Goal: Information Seeking & Learning: Learn about a topic

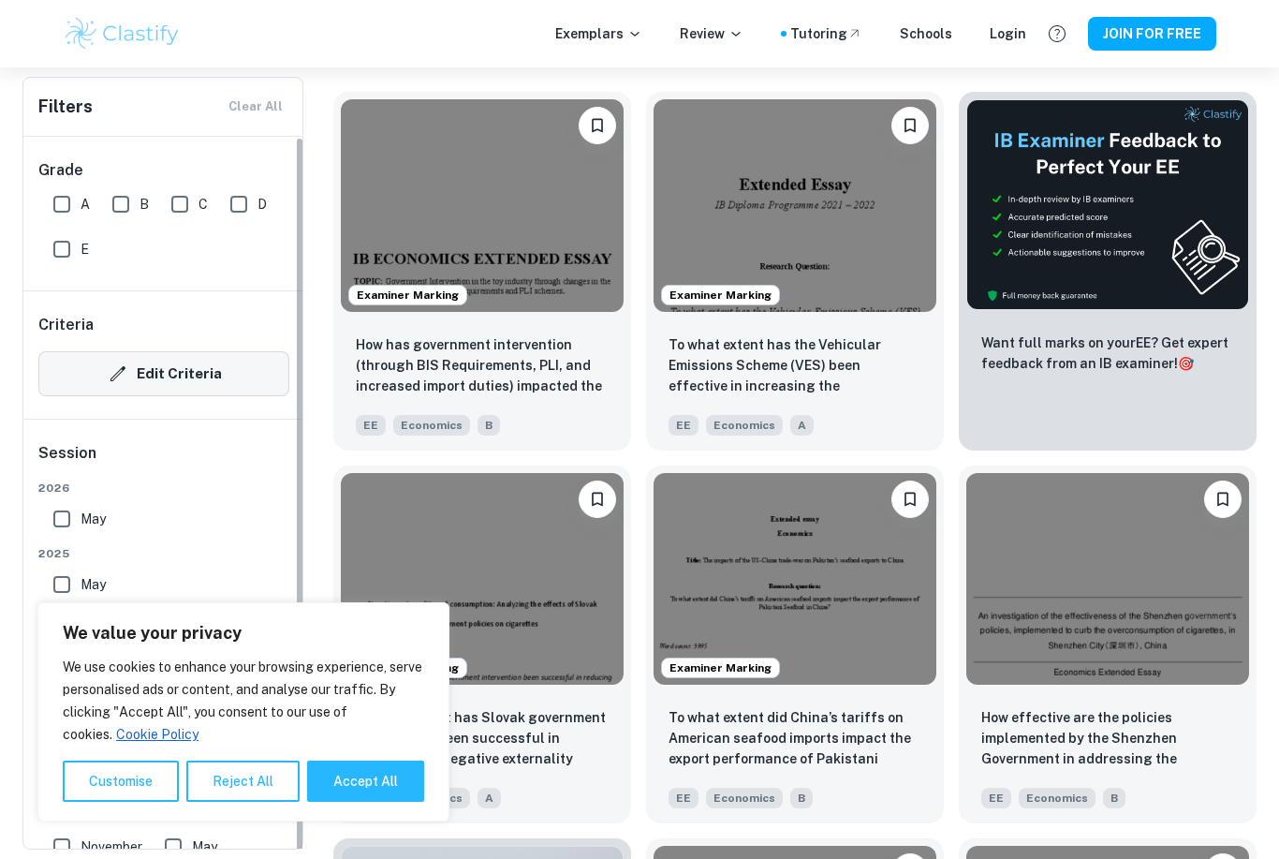
scroll to position [573, 0]
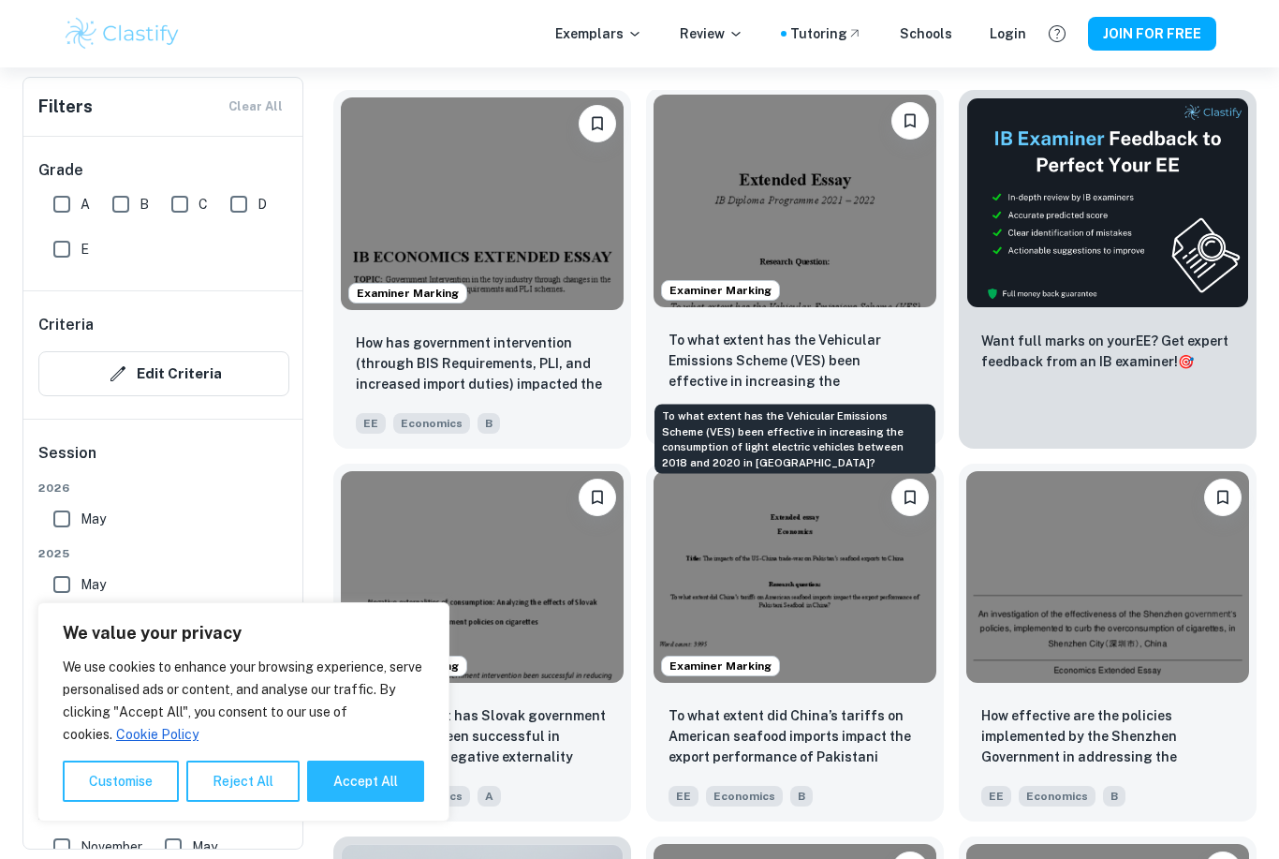
click at [764, 351] on p "To what extent has the Vehicular Emissions Scheme (VES) been effective in incre…" at bounding box center [795, 362] width 253 height 64
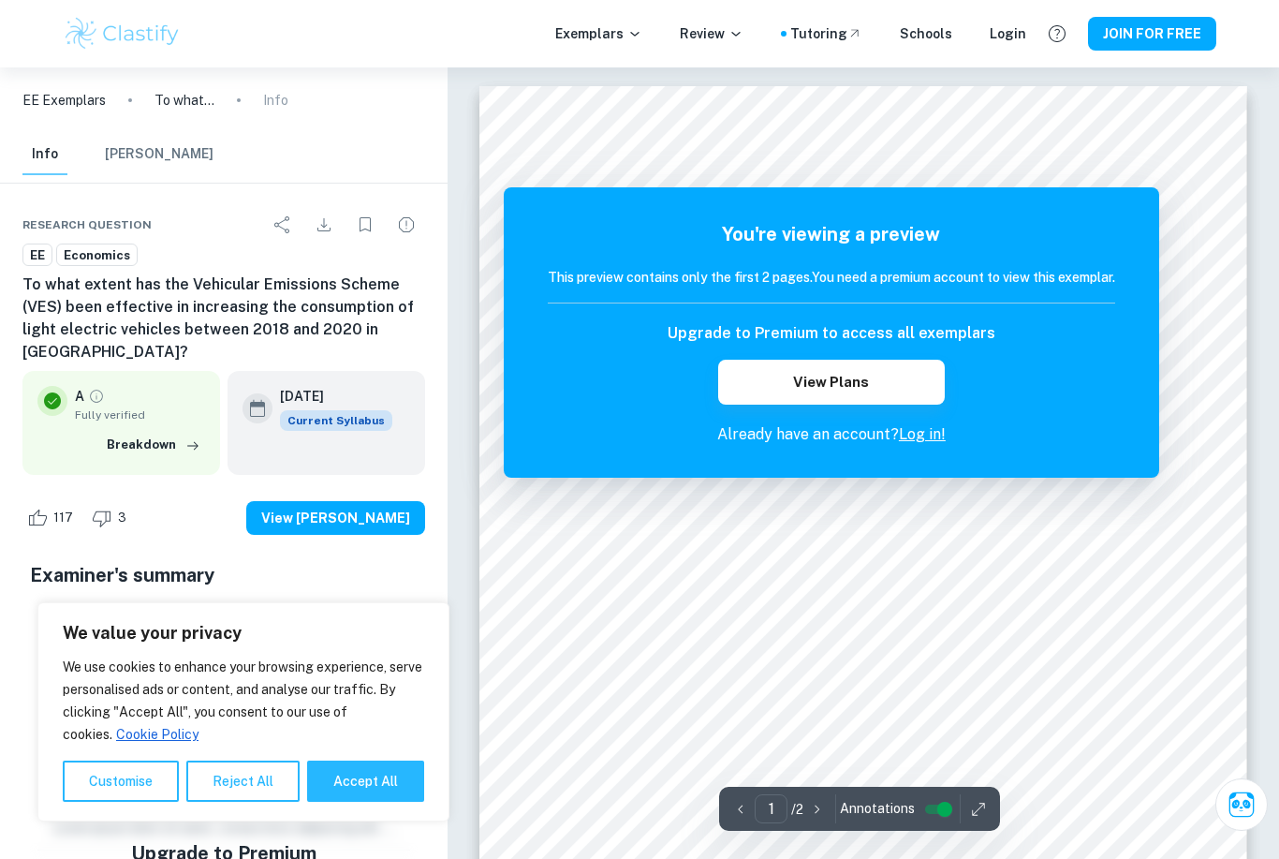
click at [914, 444] on p "Already have an account? Log in!" at bounding box center [831, 434] width 567 height 22
click at [918, 435] on link "Log in!" at bounding box center [922, 434] width 47 height 18
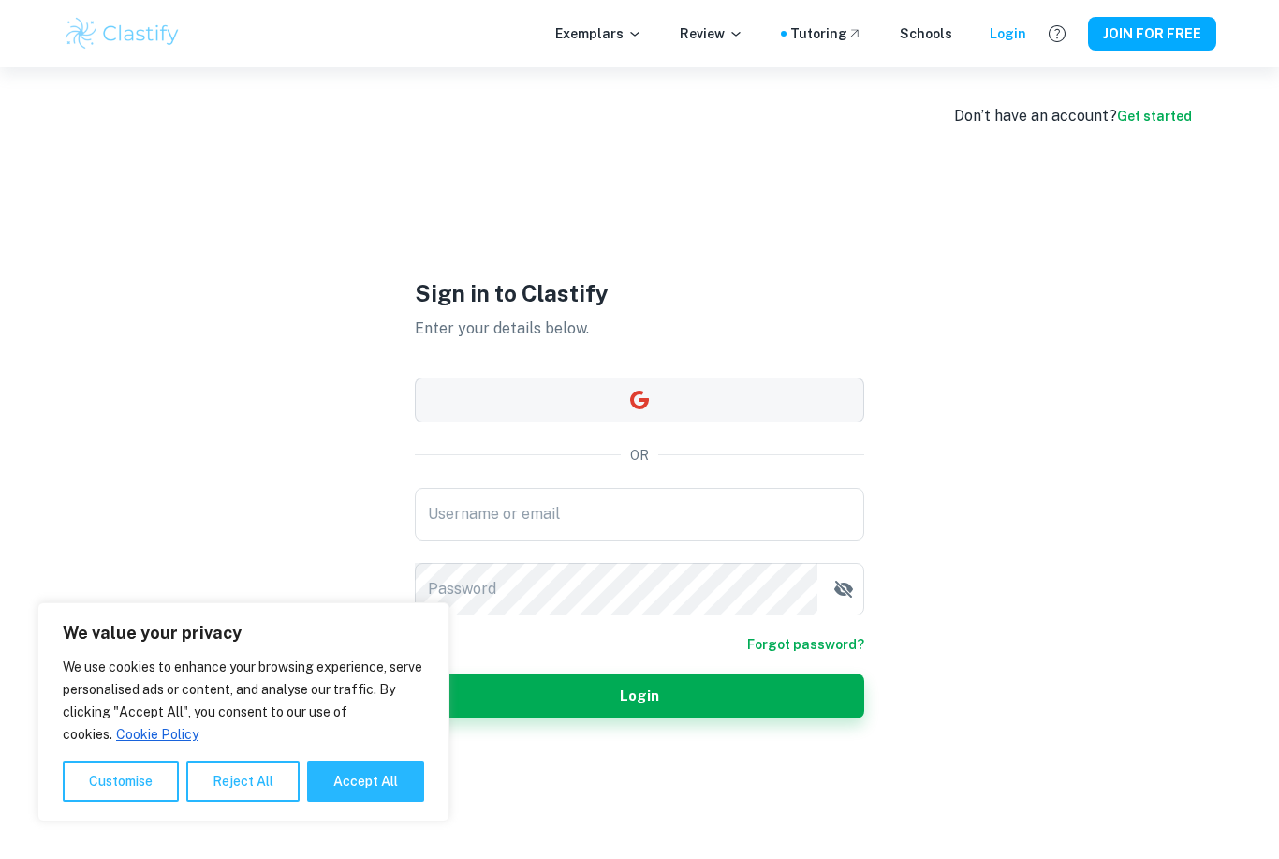
click at [617, 422] on button "button" at bounding box center [639, 399] width 449 height 45
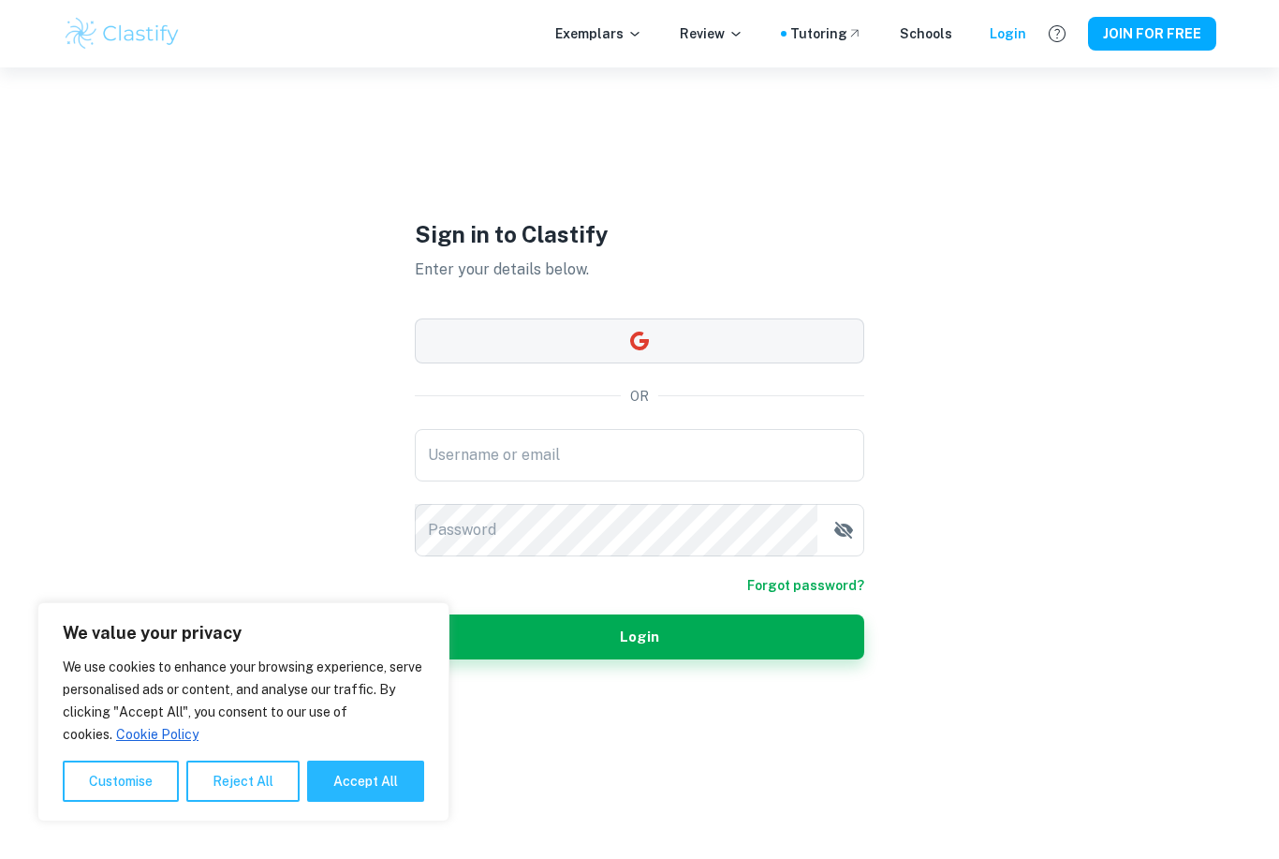
scroll to position [60, 0]
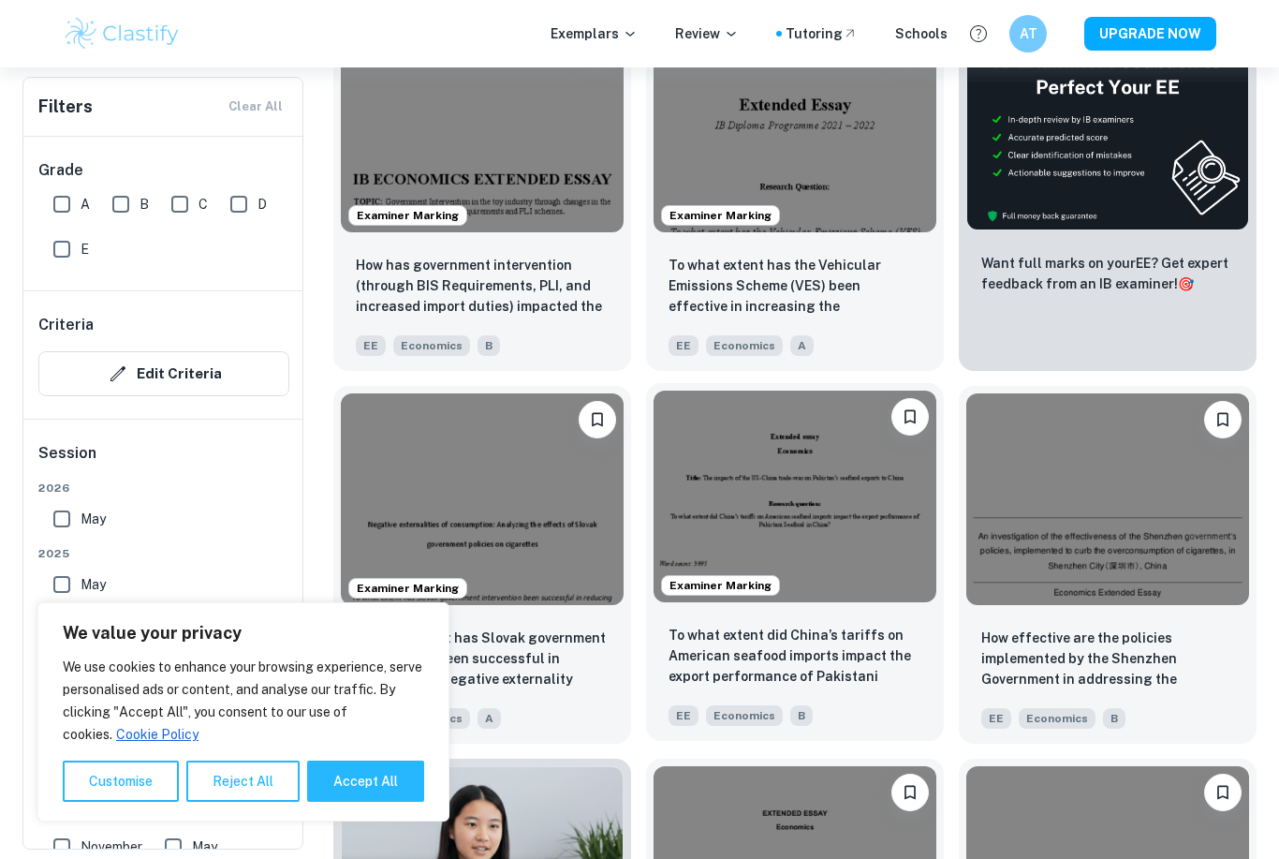
scroll to position [655, 0]
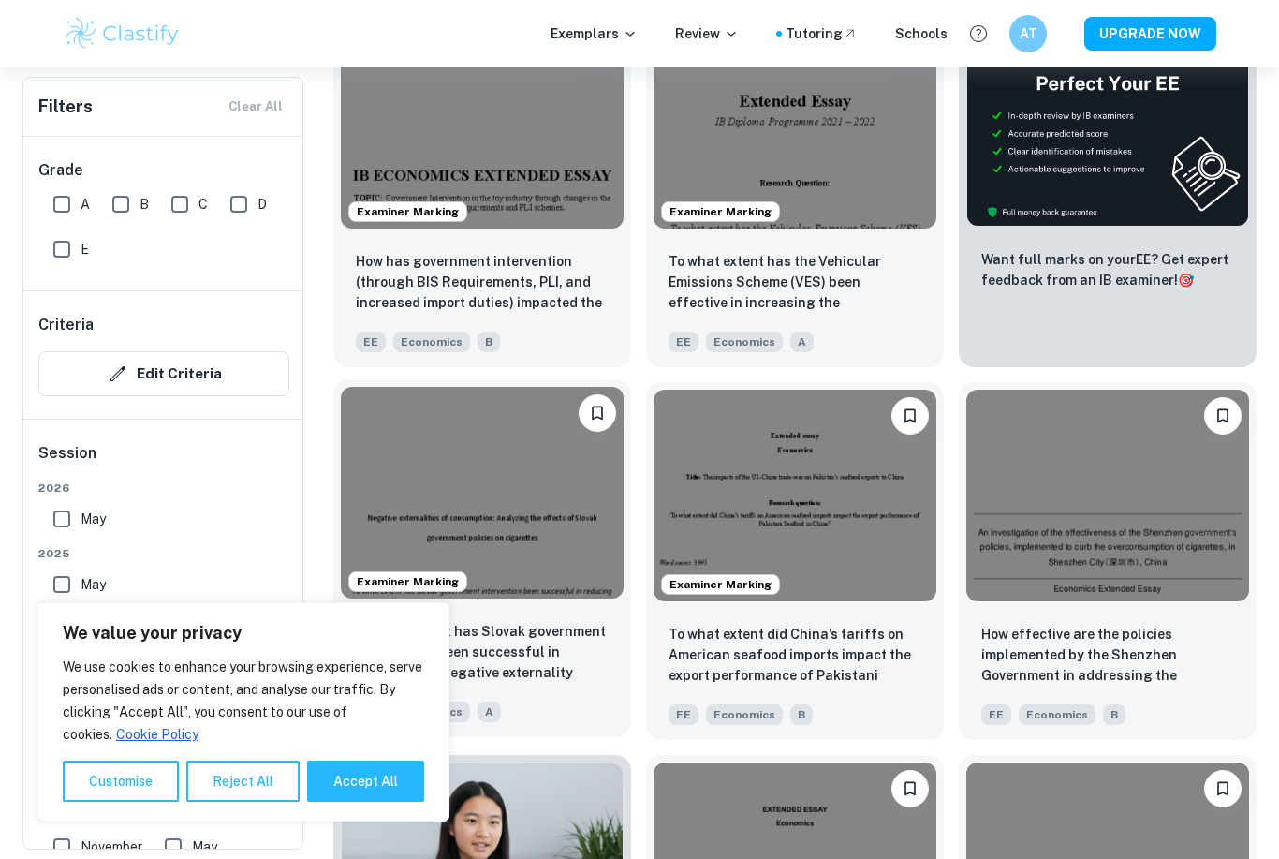
click at [551, 654] on p "To what extent has Slovak government intervention been successful in reducing t…" at bounding box center [482, 653] width 253 height 64
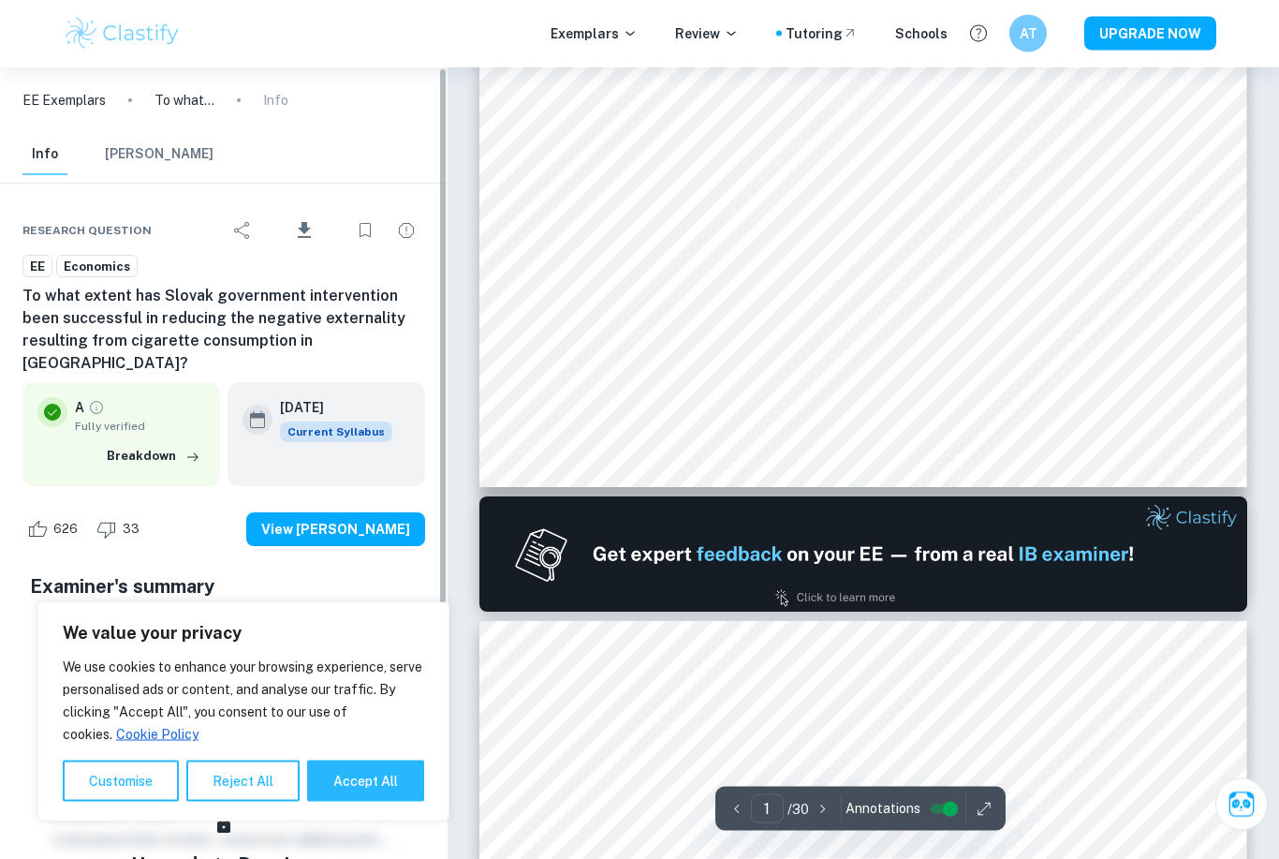
scroll to position [592, 0]
click at [352, 802] on button "Accept All" at bounding box center [365, 780] width 117 height 41
checkbox input "true"
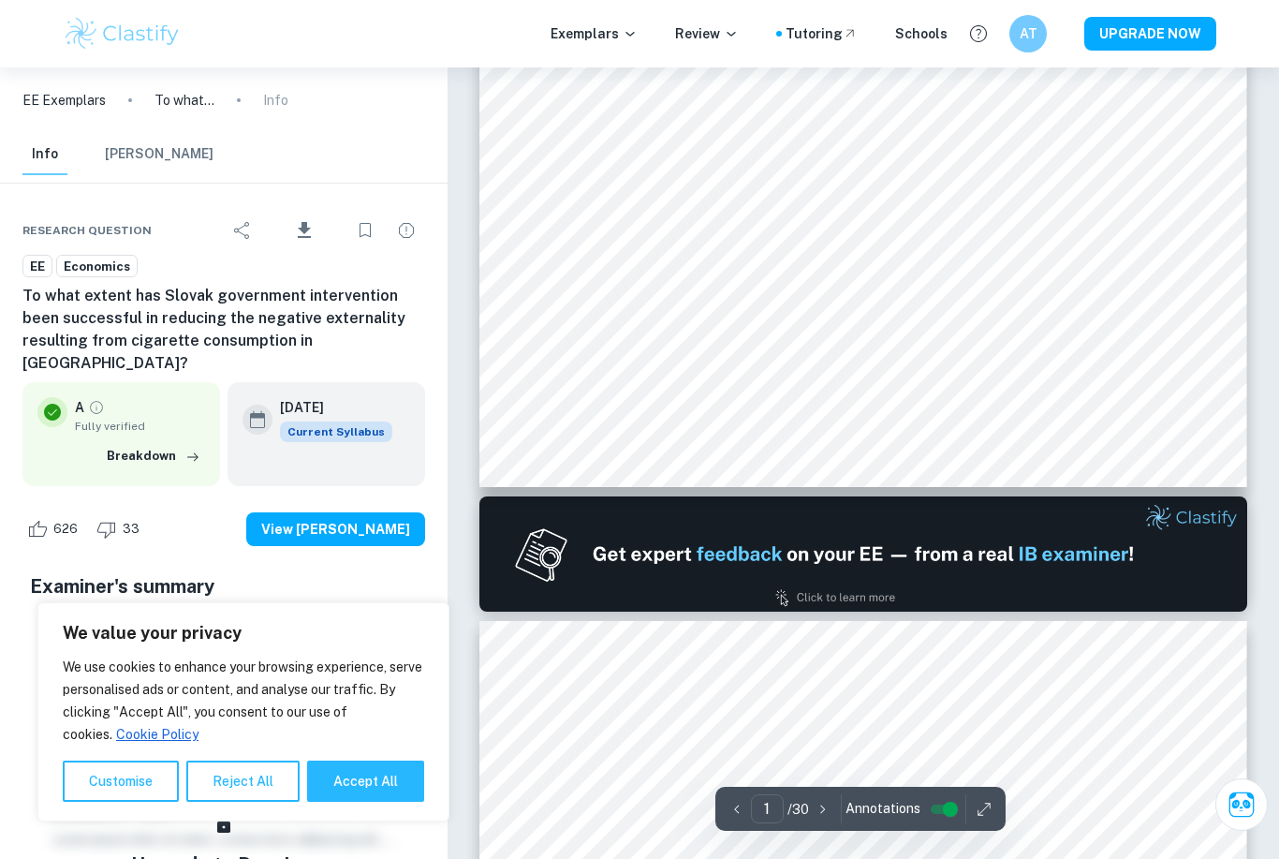
checkbox input "true"
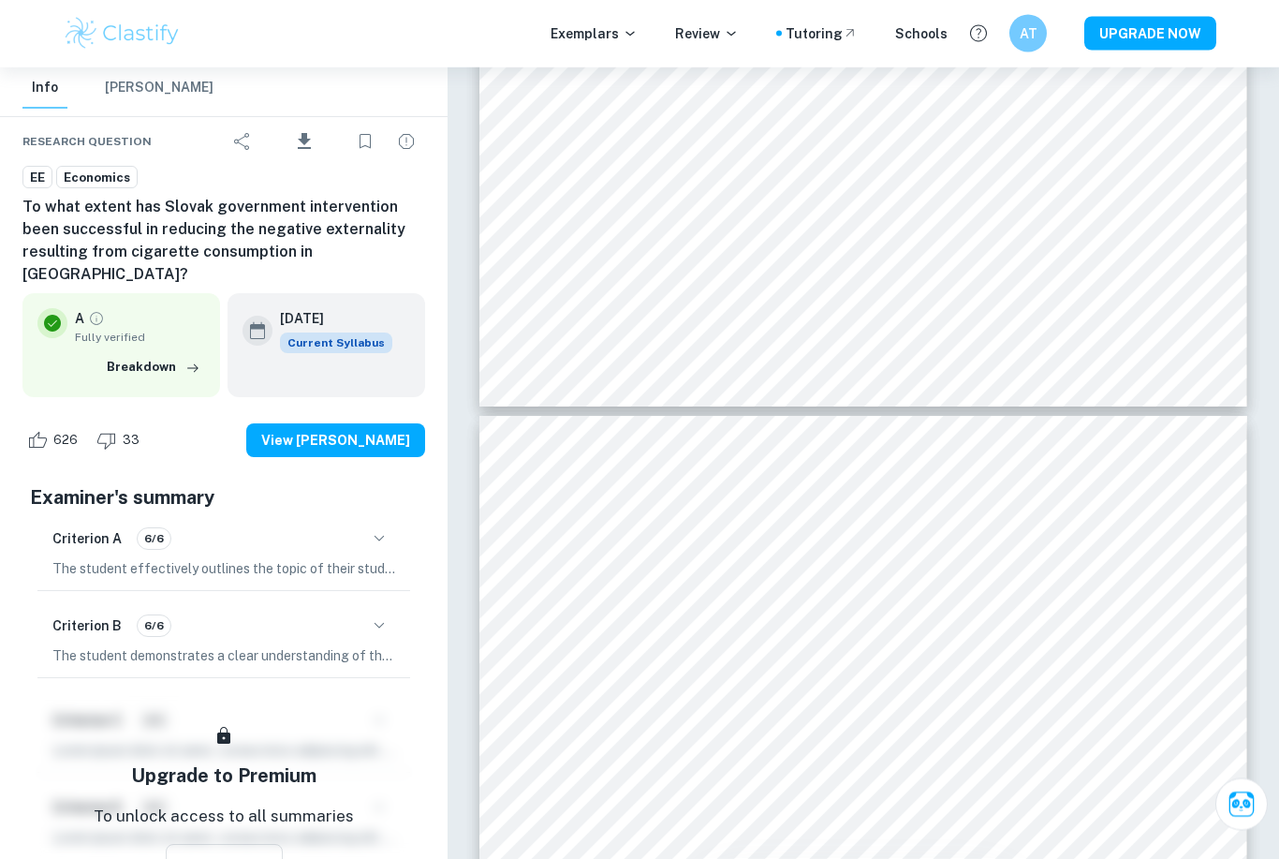
scroll to position [24338, 0]
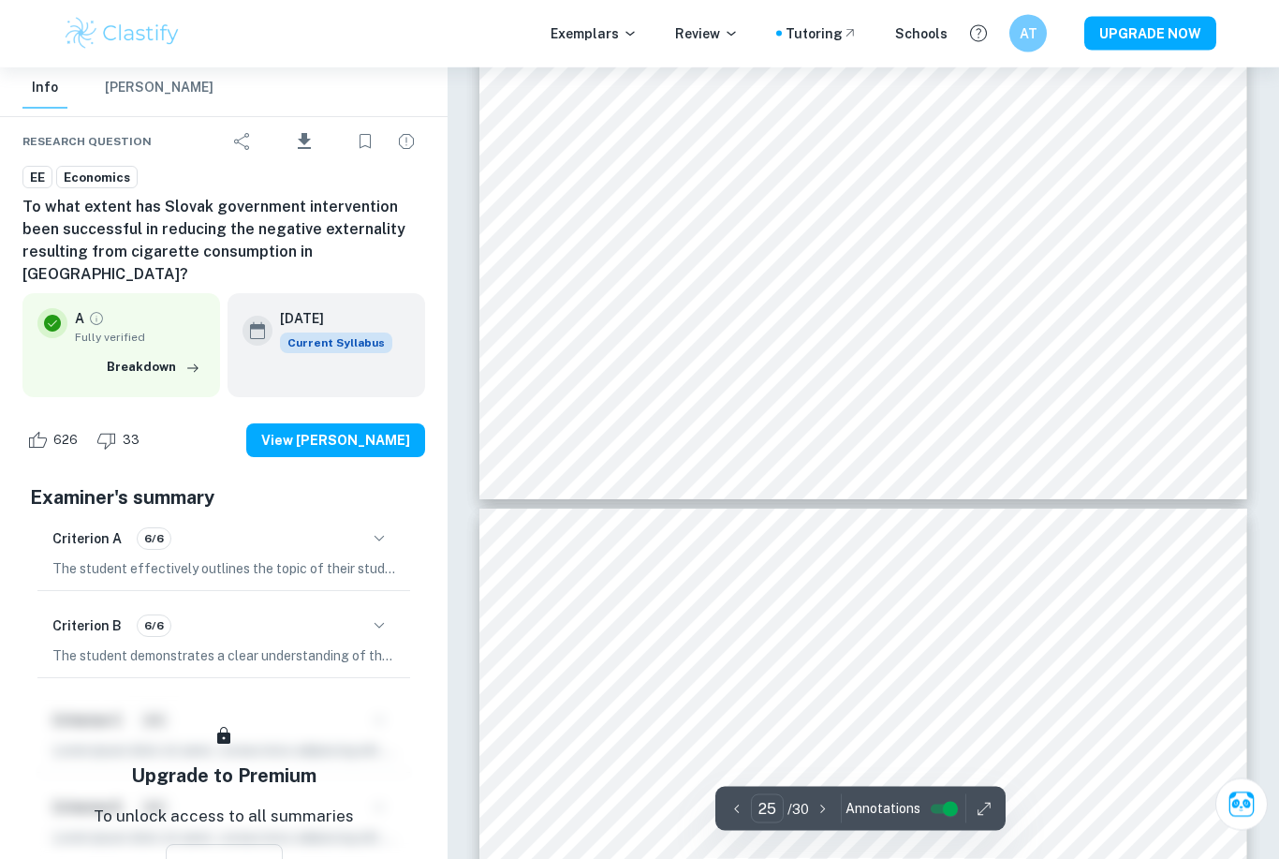
type input "24"
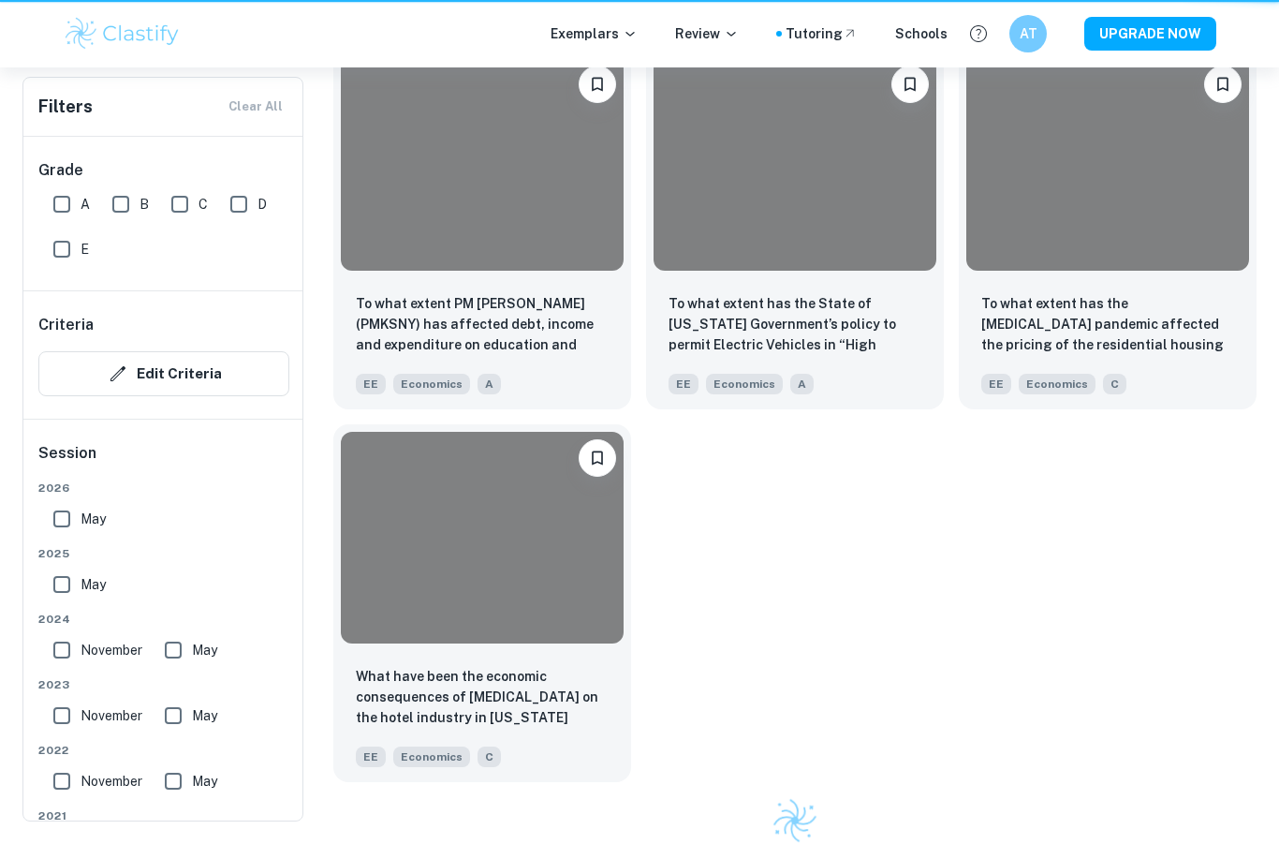
scroll to position [714, 0]
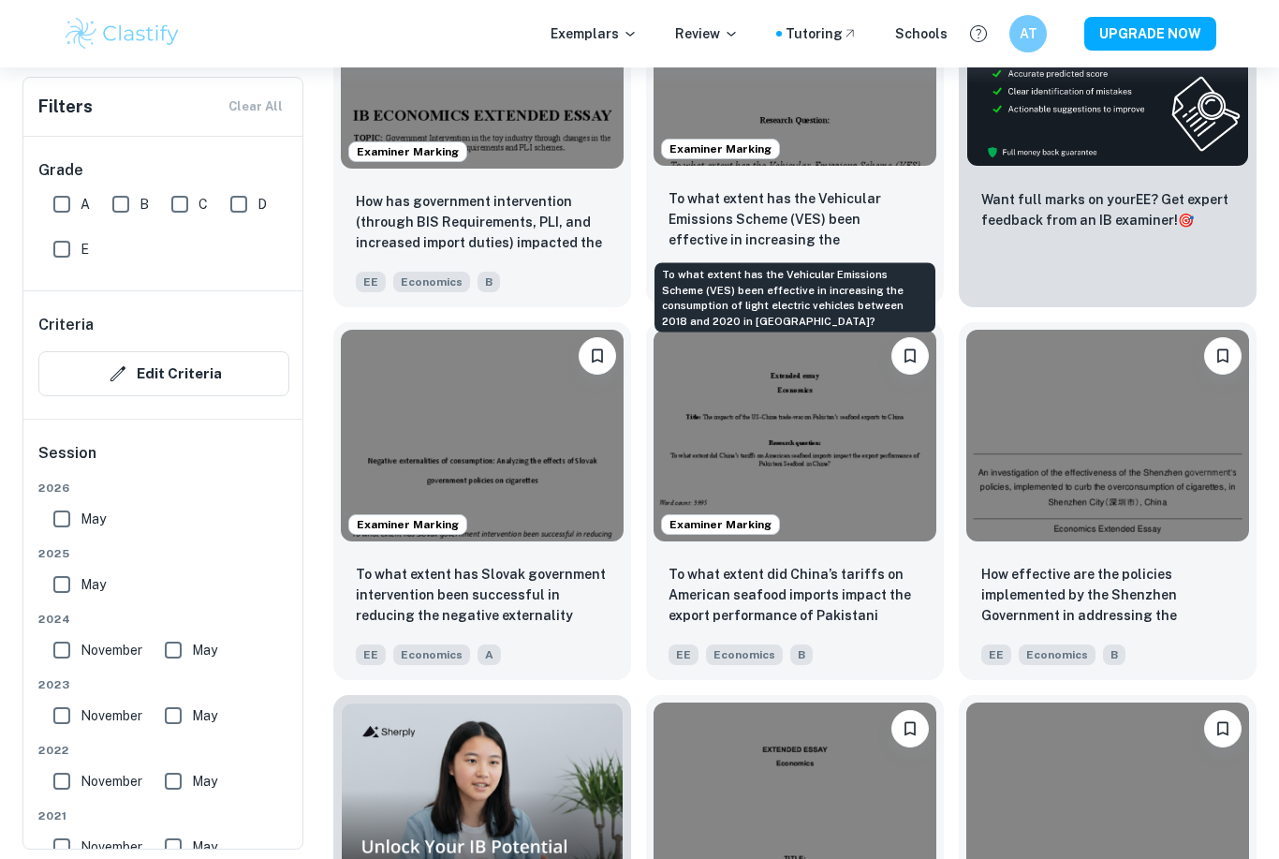
click at [816, 235] on p "To what extent has the Vehicular Emissions Scheme (VES) been effective in incre…" at bounding box center [795, 220] width 253 height 64
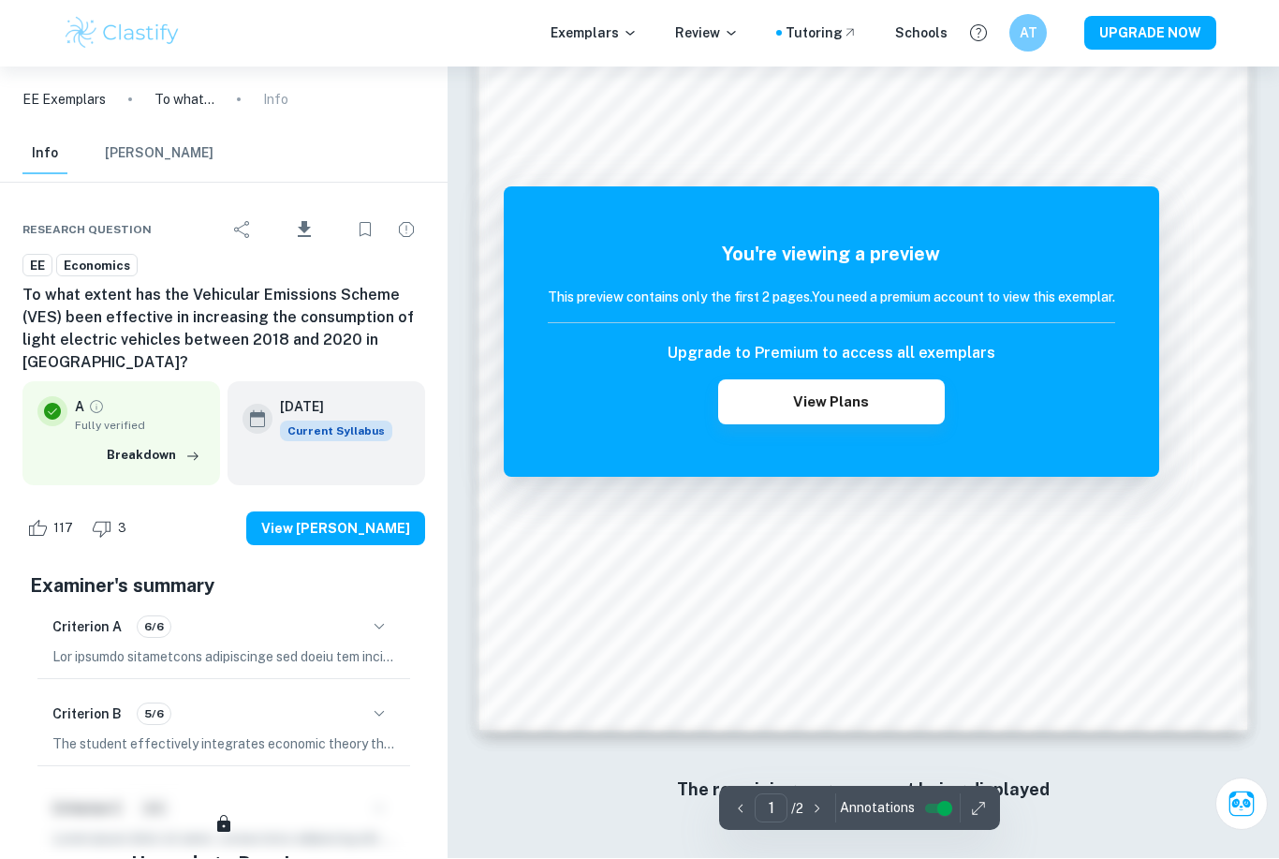
scroll to position [1537, 0]
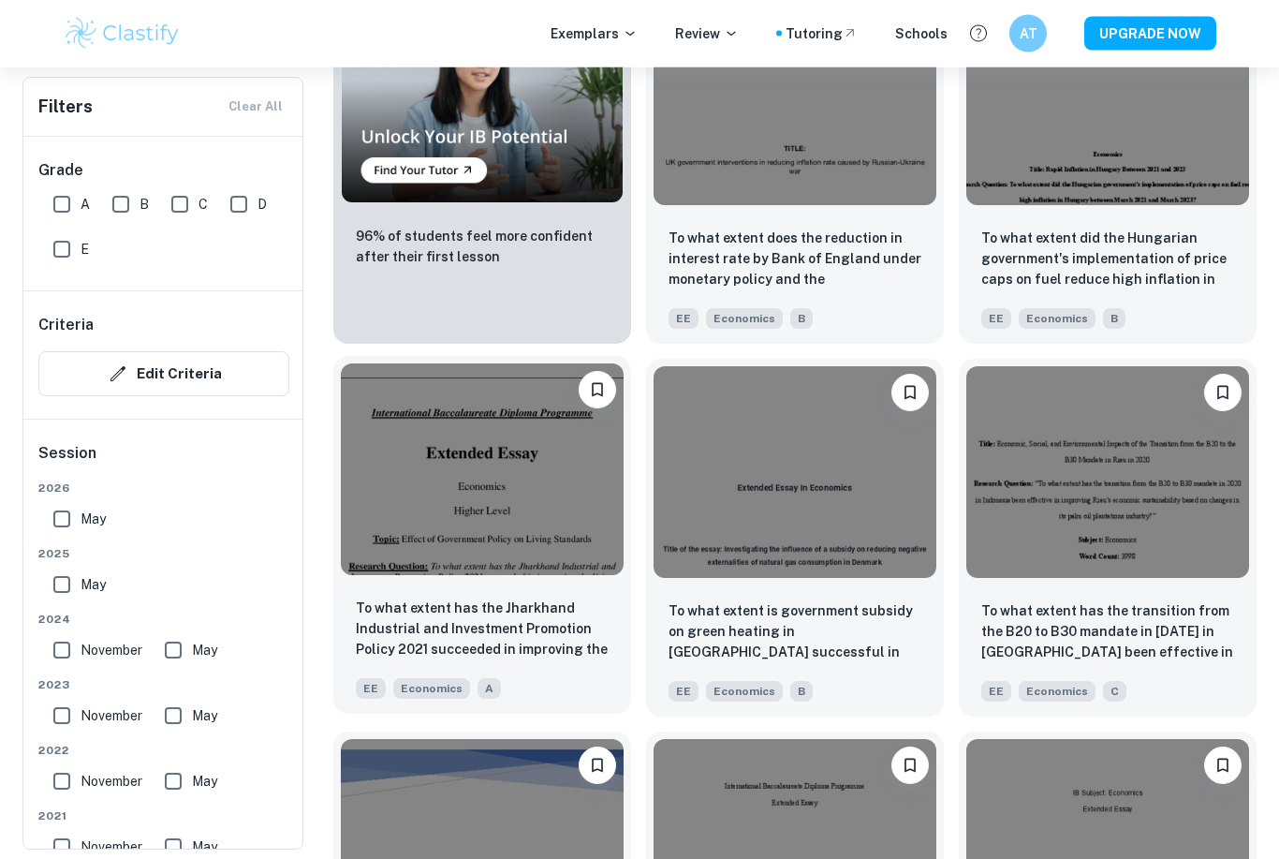
scroll to position [1424, 0]
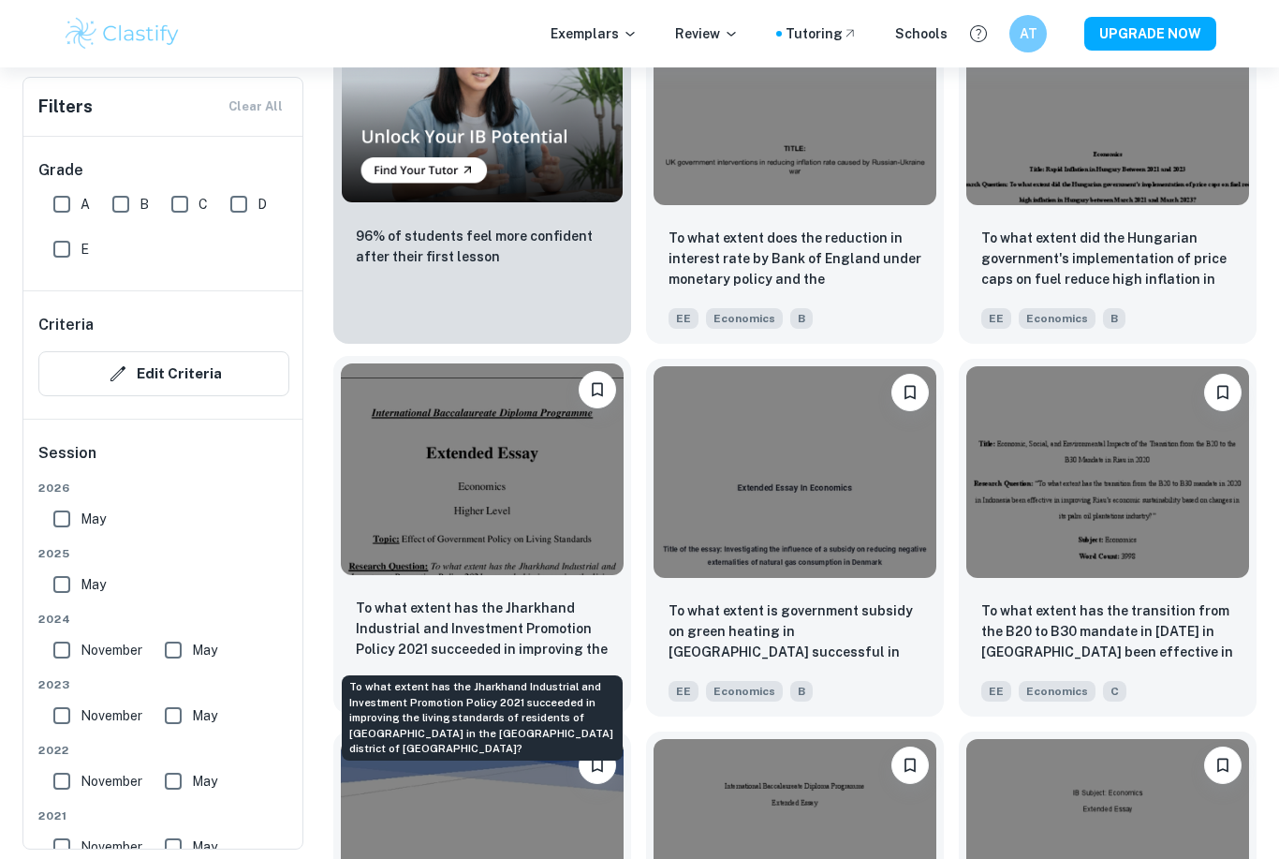
click at [480, 634] on p "To what extent has the Jharkhand Industrial and Investment Promotion Policy 202…" at bounding box center [482, 629] width 253 height 64
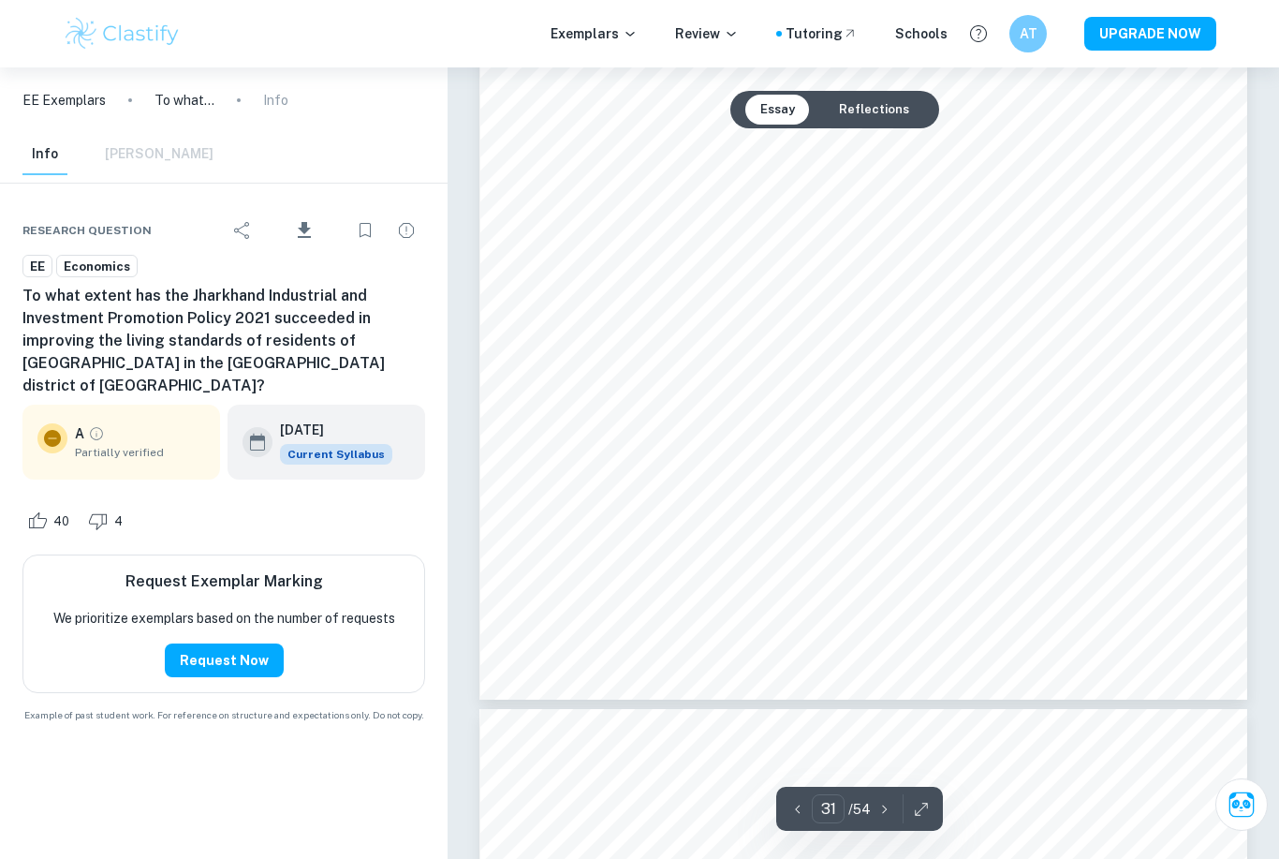
scroll to position [34158, 0]
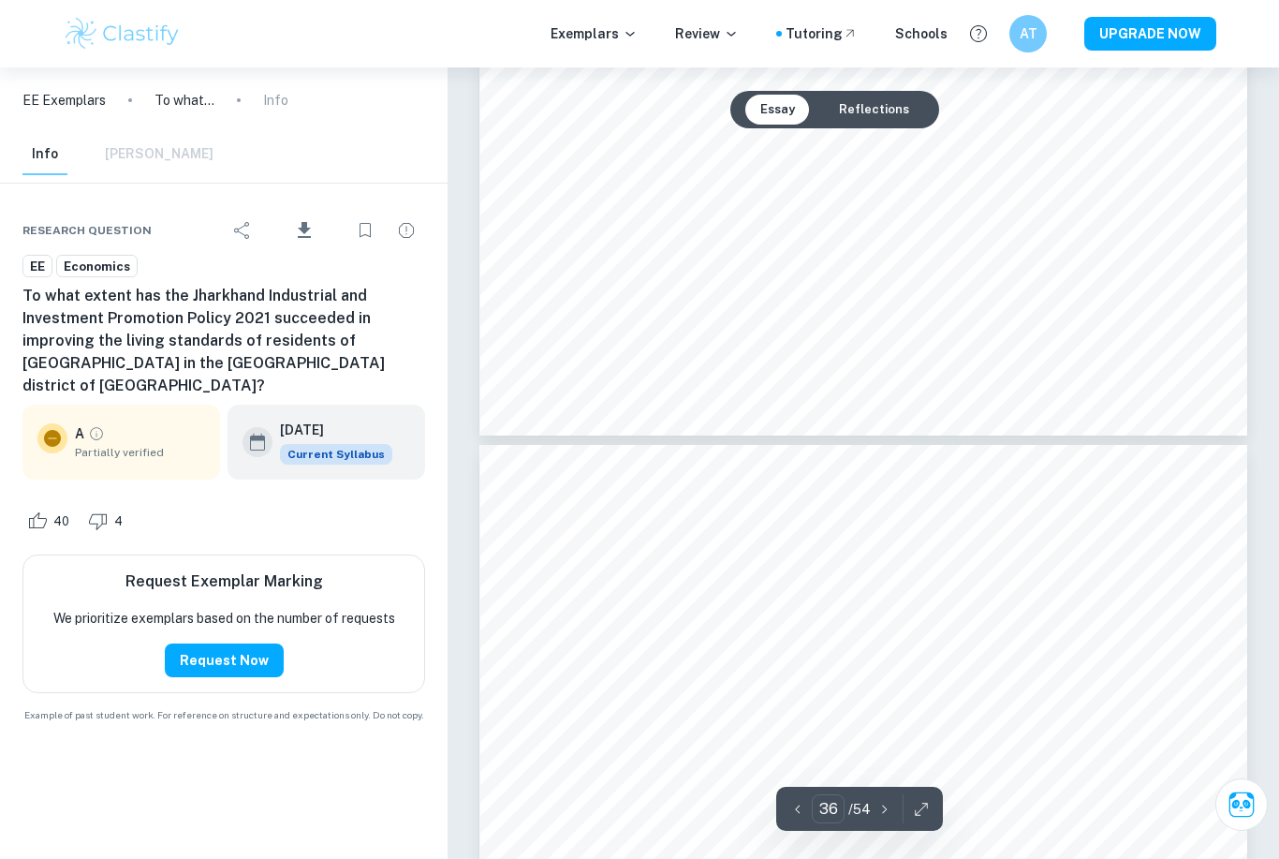
type input "37"
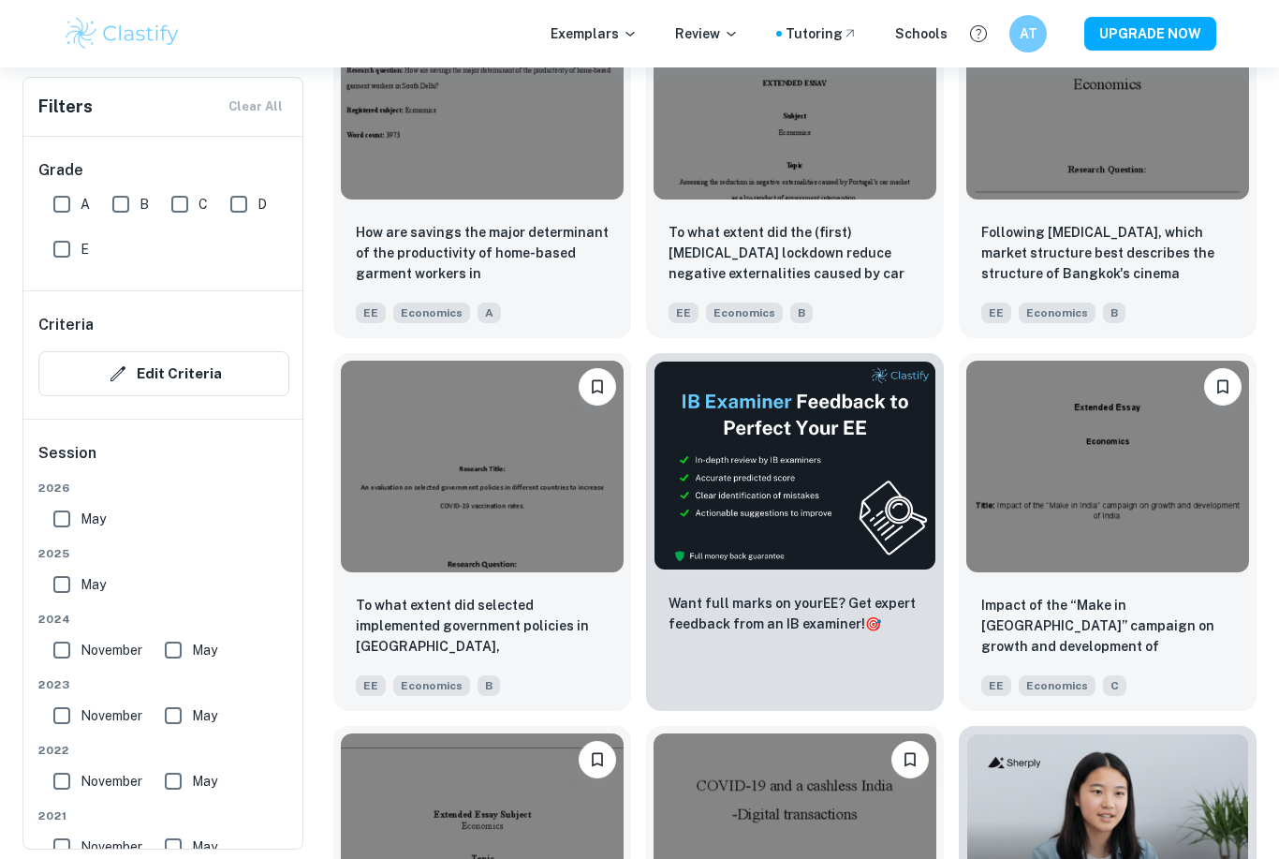
scroll to position [4477, 0]
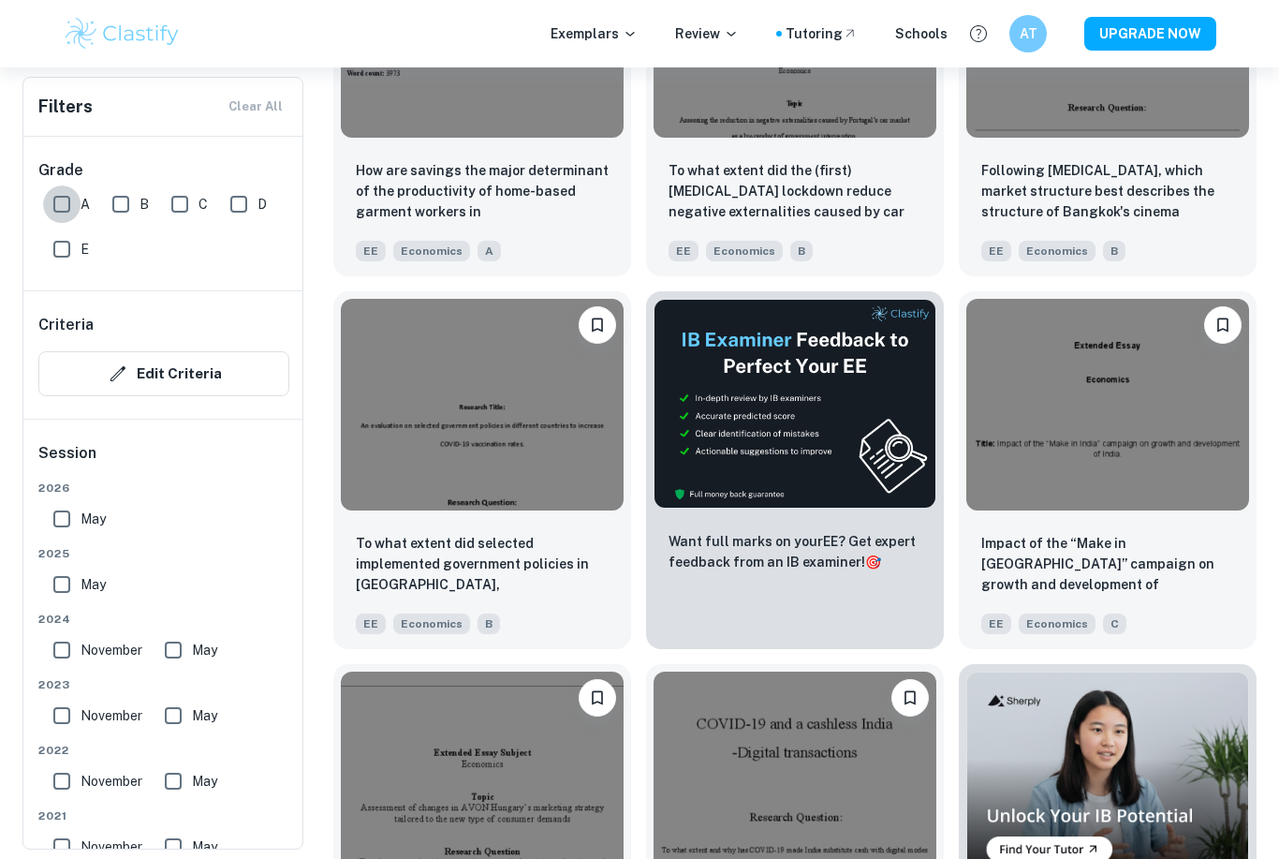
click at [61, 206] on input "A" at bounding box center [61, 203] width 37 height 37
checkbox input "true"
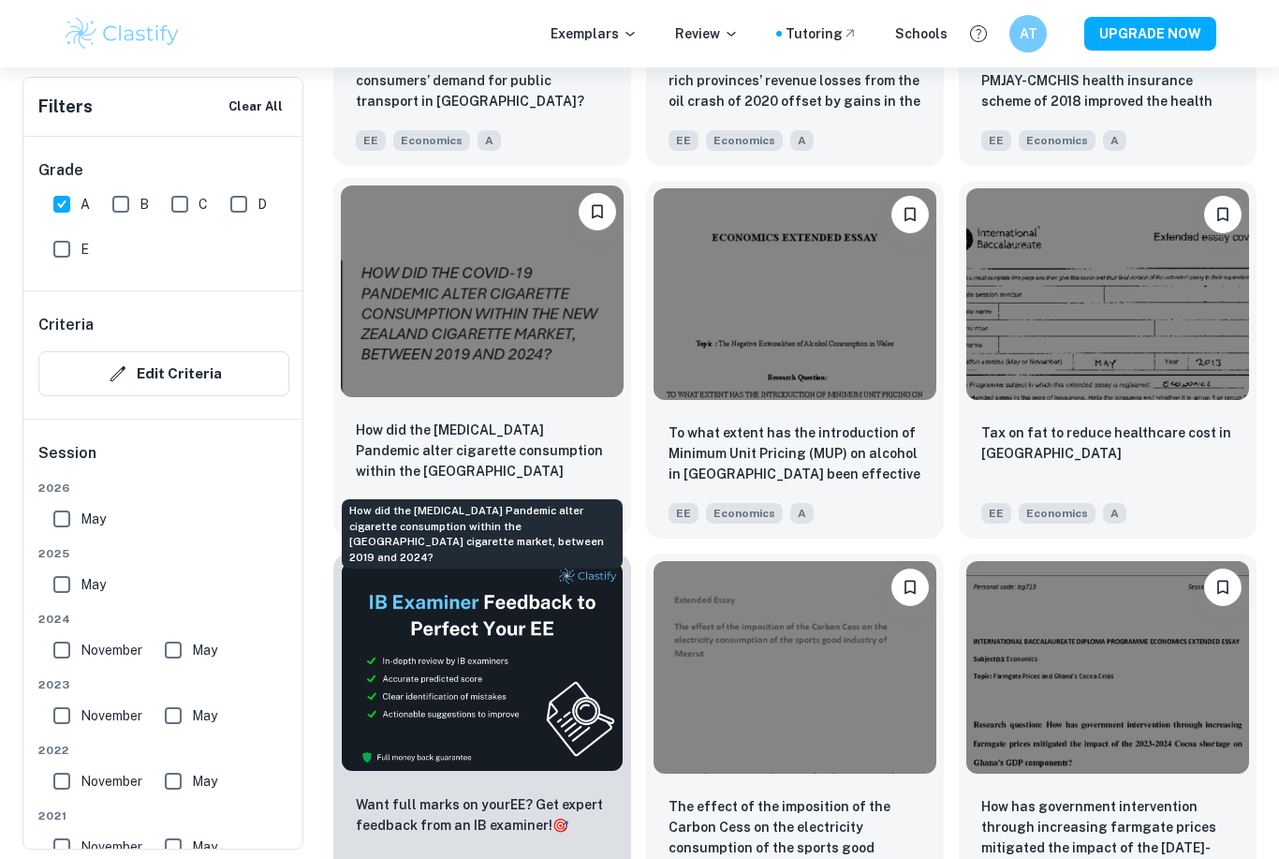
click at [560, 444] on p "How did the [MEDICAL_DATA] Pandemic alter cigarette consumption within the [GEO…" at bounding box center [482, 451] width 253 height 64
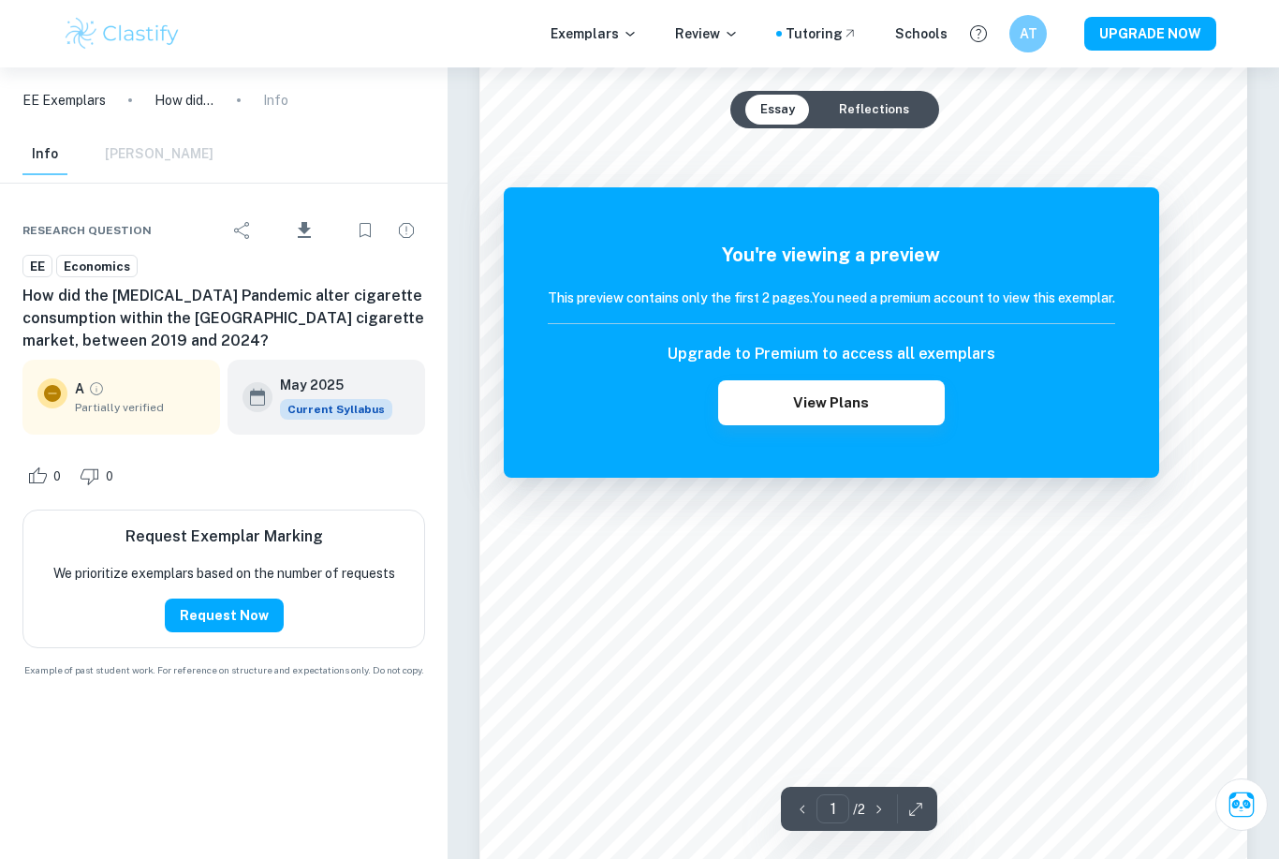
scroll to position [60, 0]
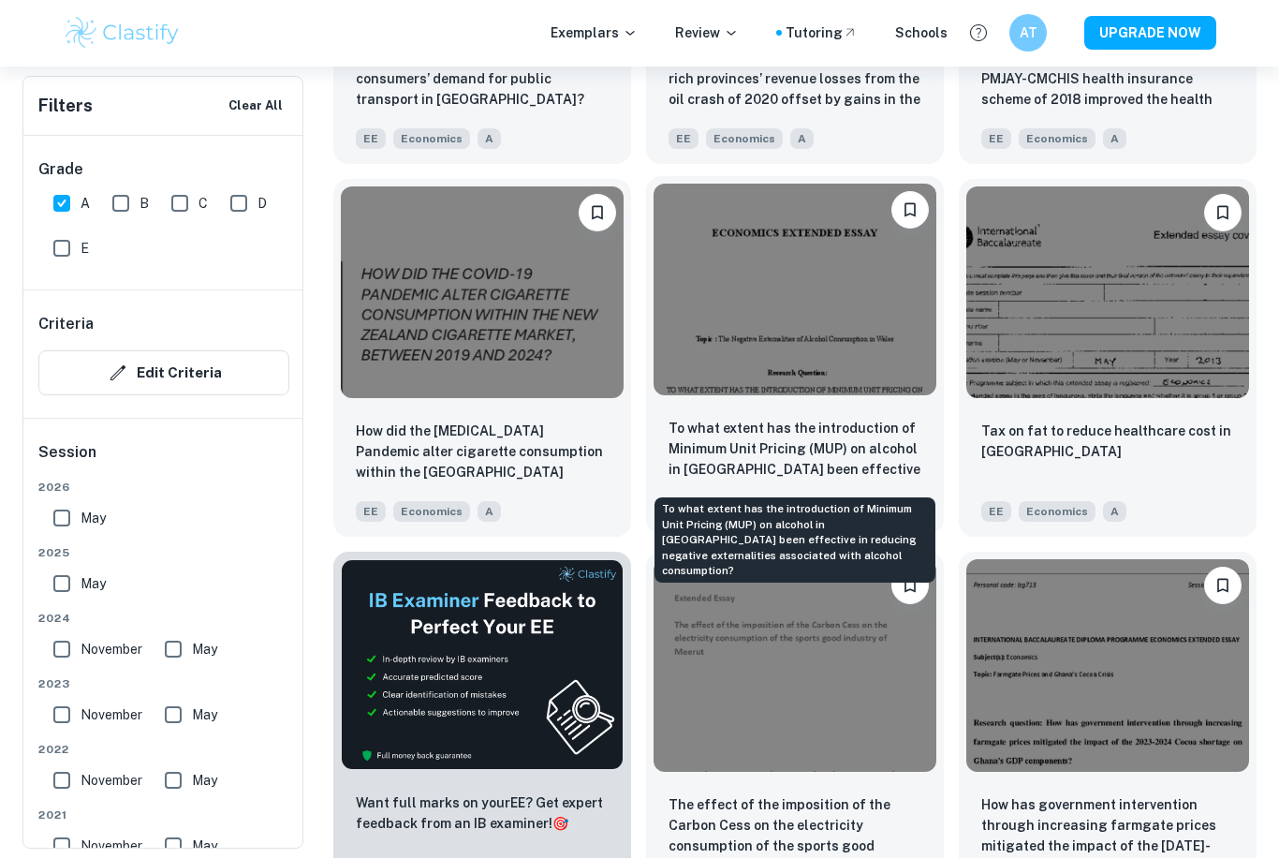
scroll to position [2393, 0]
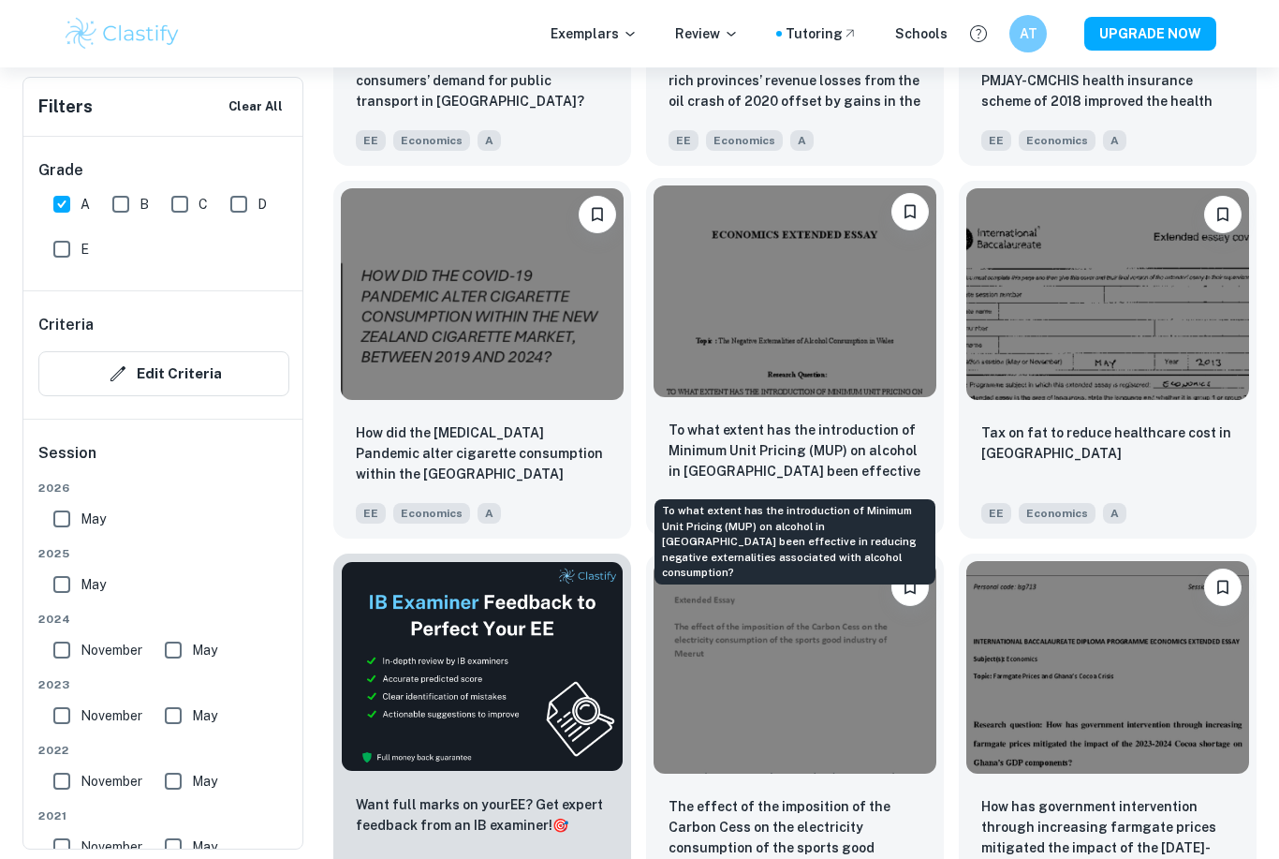
click at [820, 451] on p "To what extent has the introduction of Minimum Unit Pricing (MUP) on alcohol in…" at bounding box center [795, 451] width 253 height 64
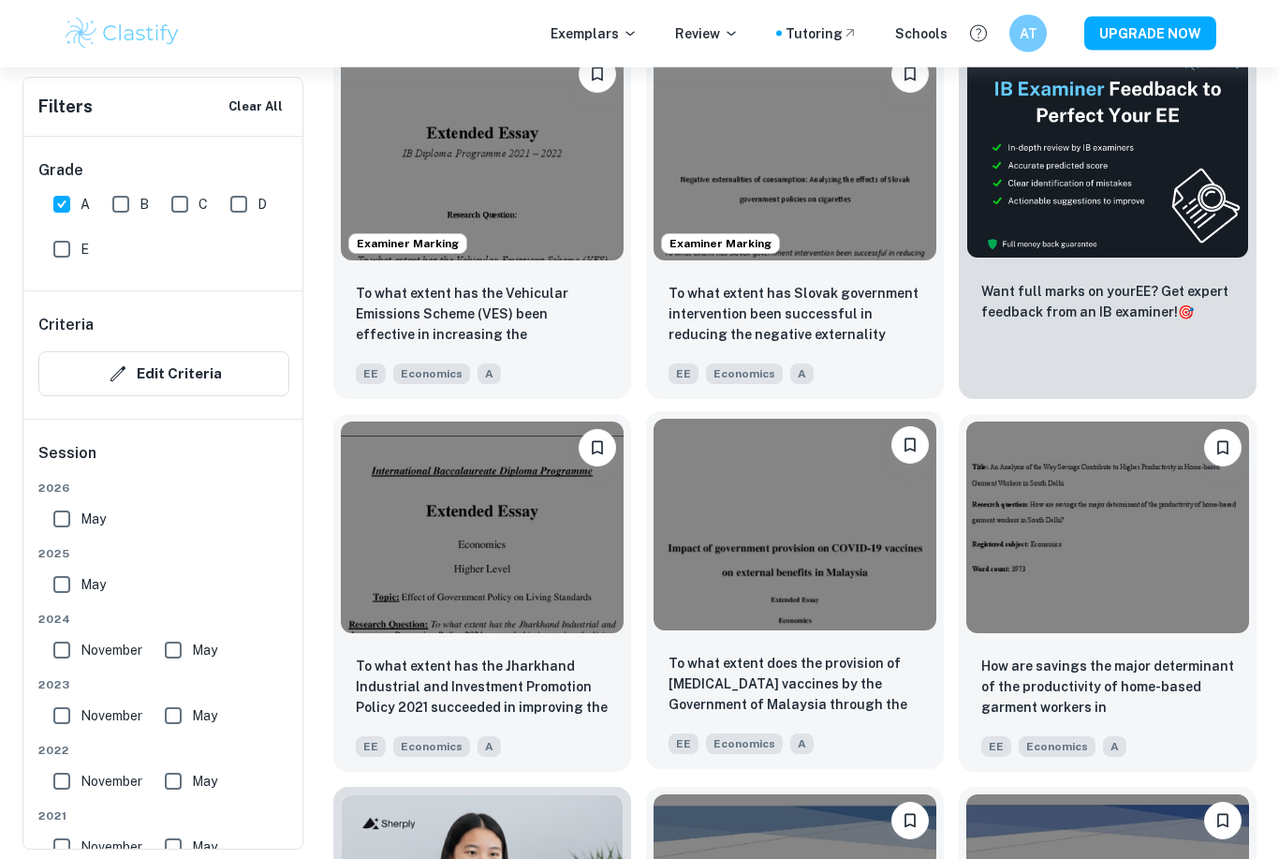
scroll to position [668, 0]
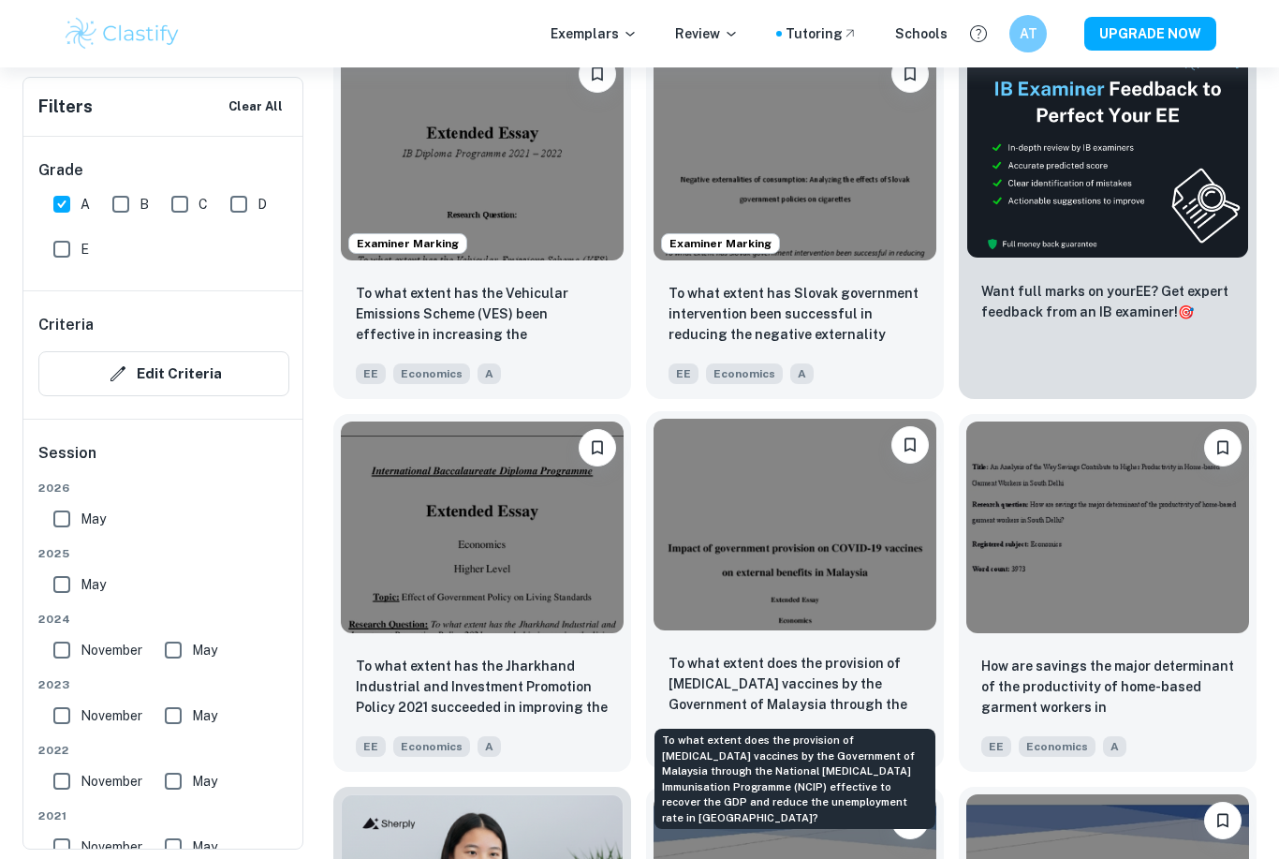
click at [789, 677] on p "To what extent does the provision of [MEDICAL_DATA] vaccines by the Government …" at bounding box center [795, 685] width 253 height 64
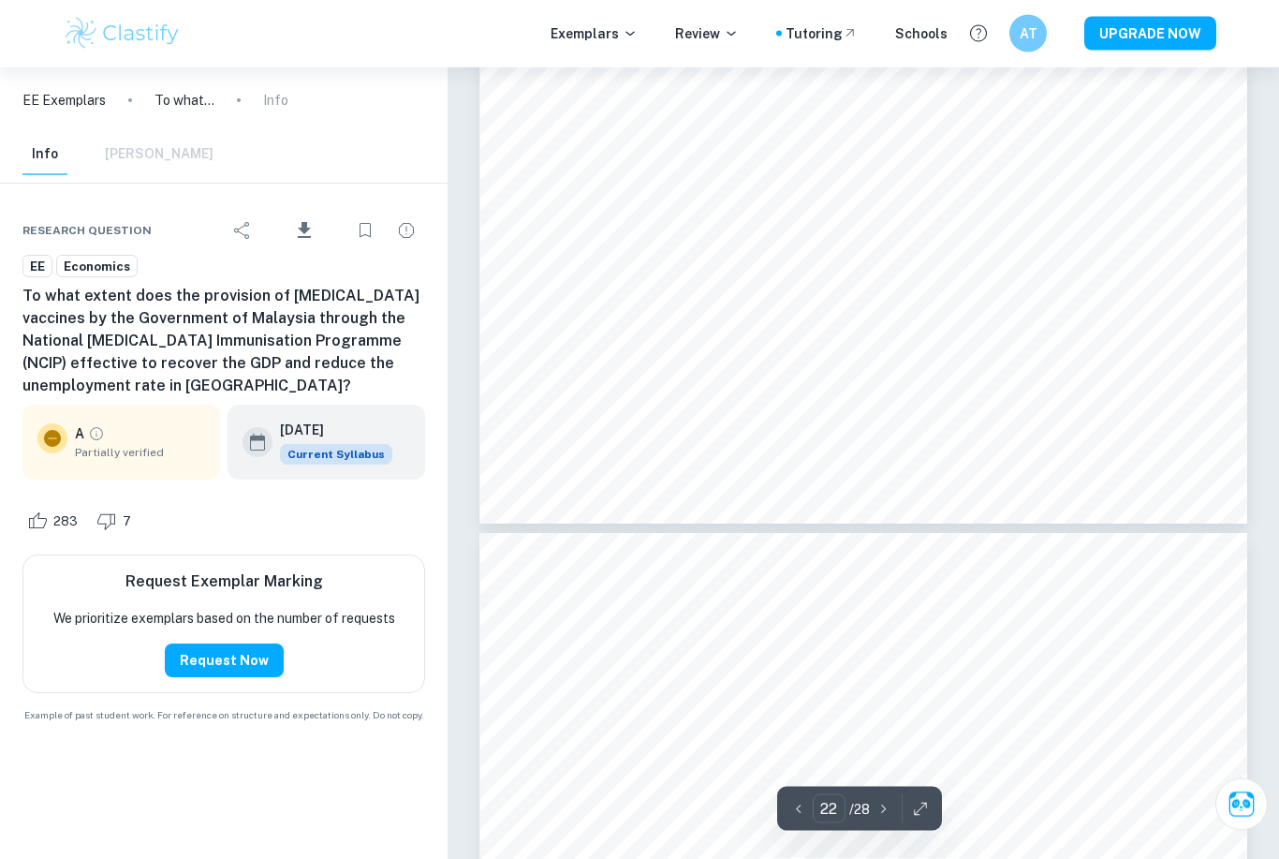
scroll to position [24265, 0]
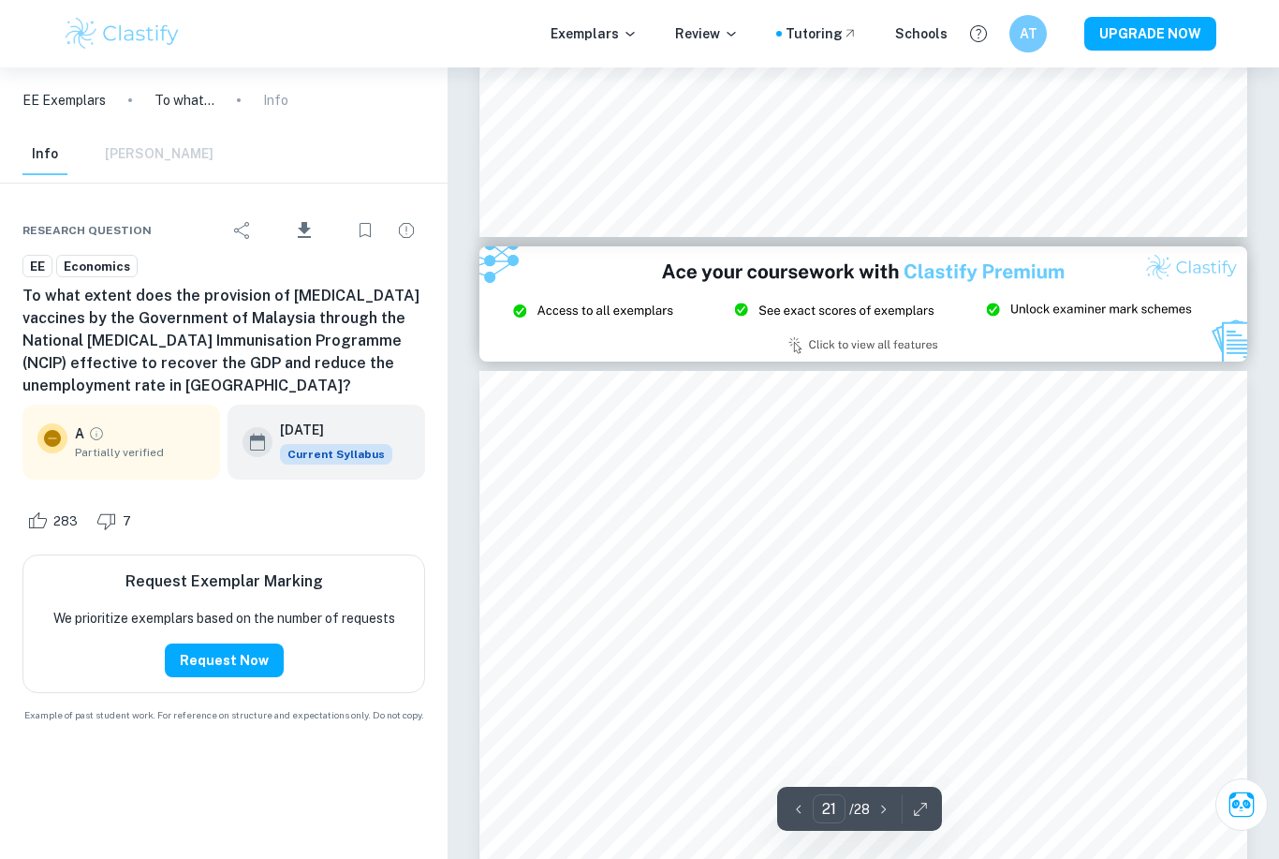
type input "20"
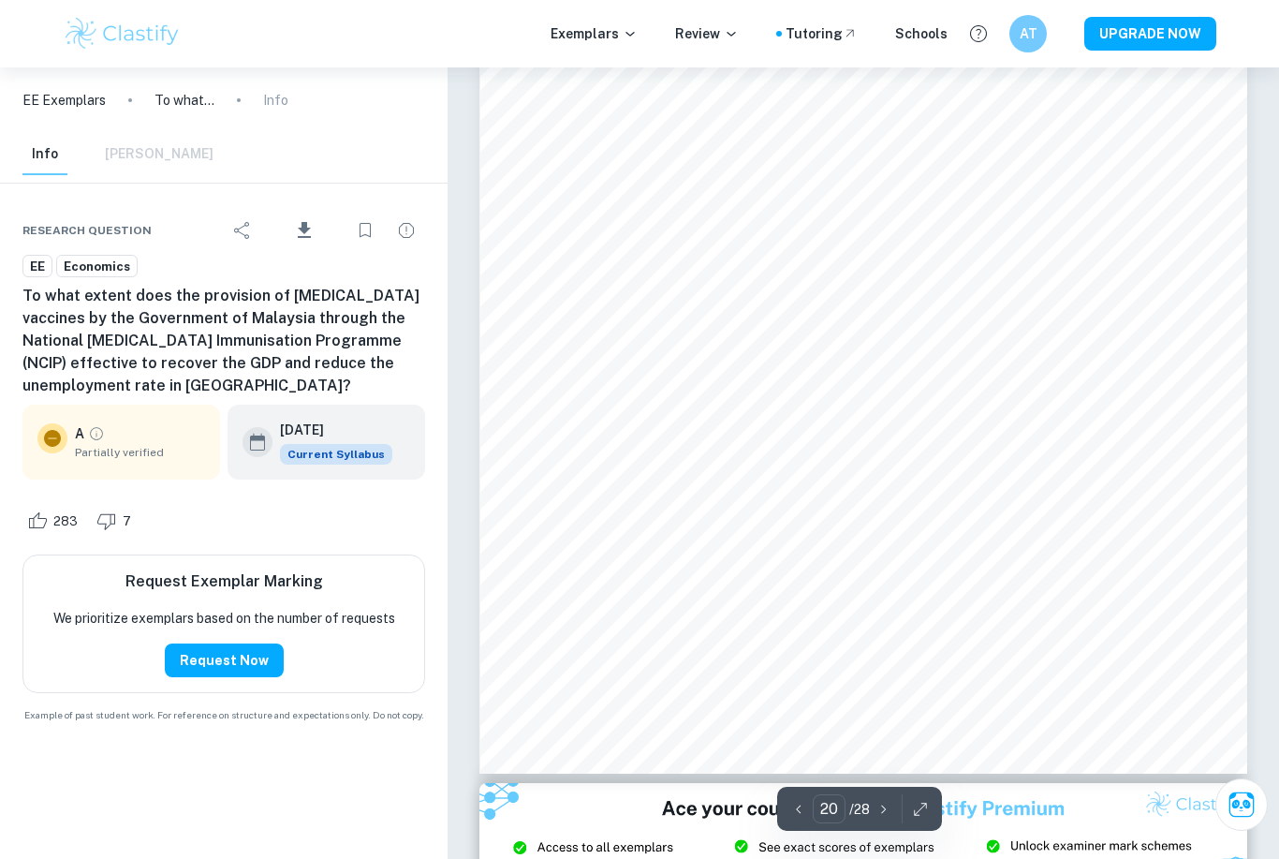
scroll to position [21618, 0]
